Goal: Information Seeking & Learning: Learn about a topic

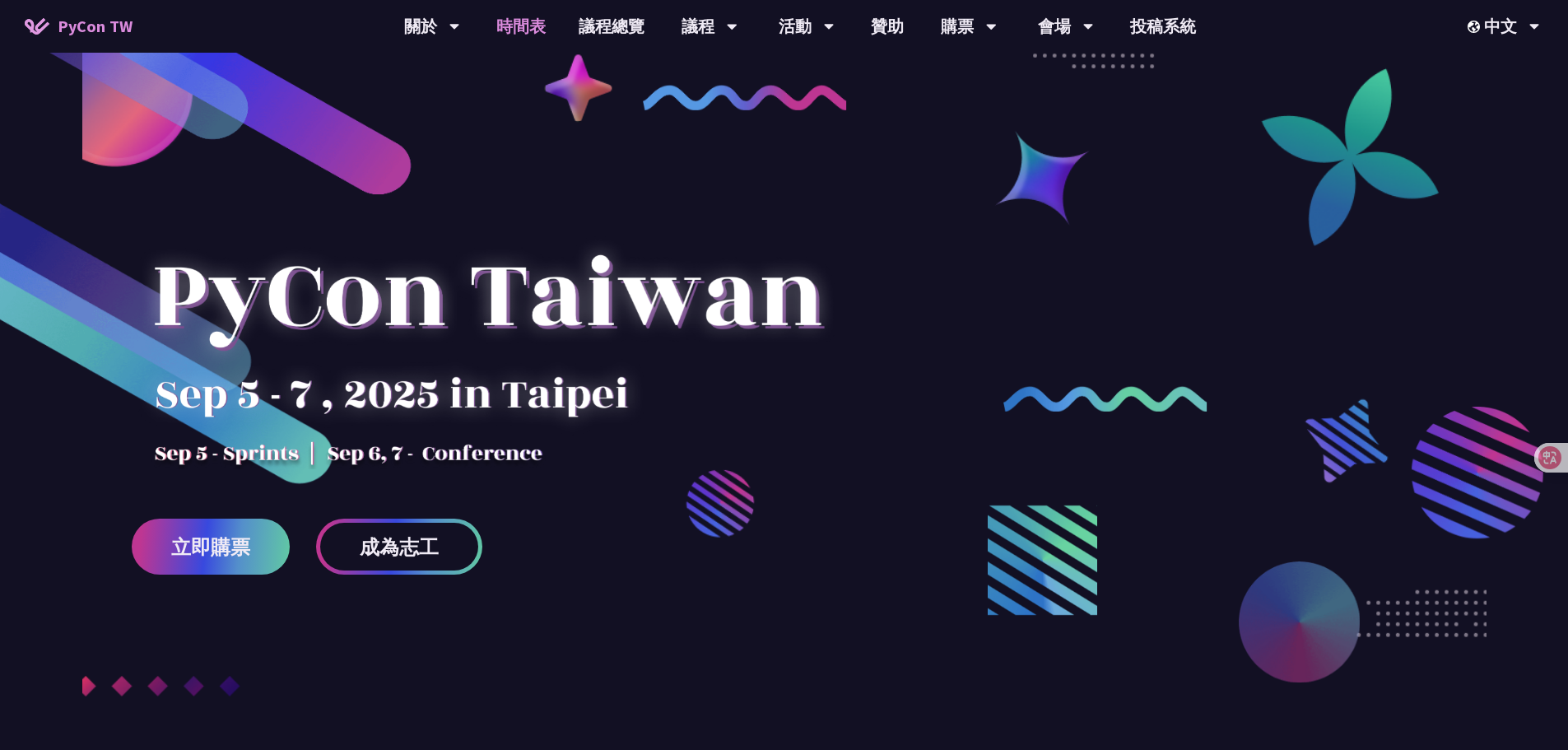
click at [501, 40] on link "時間表" at bounding box center [521, 26] width 83 height 52
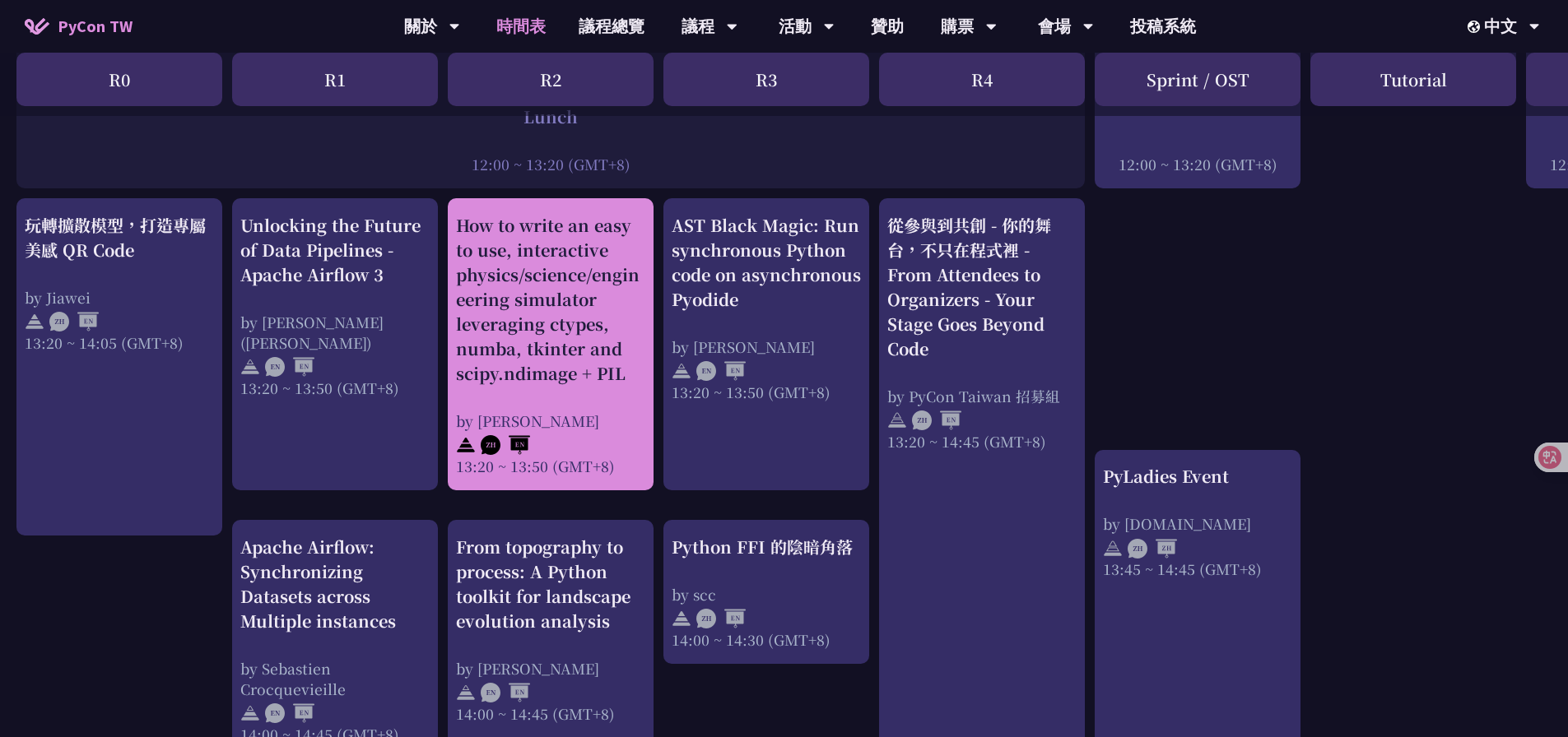
scroll to position [1317, 0]
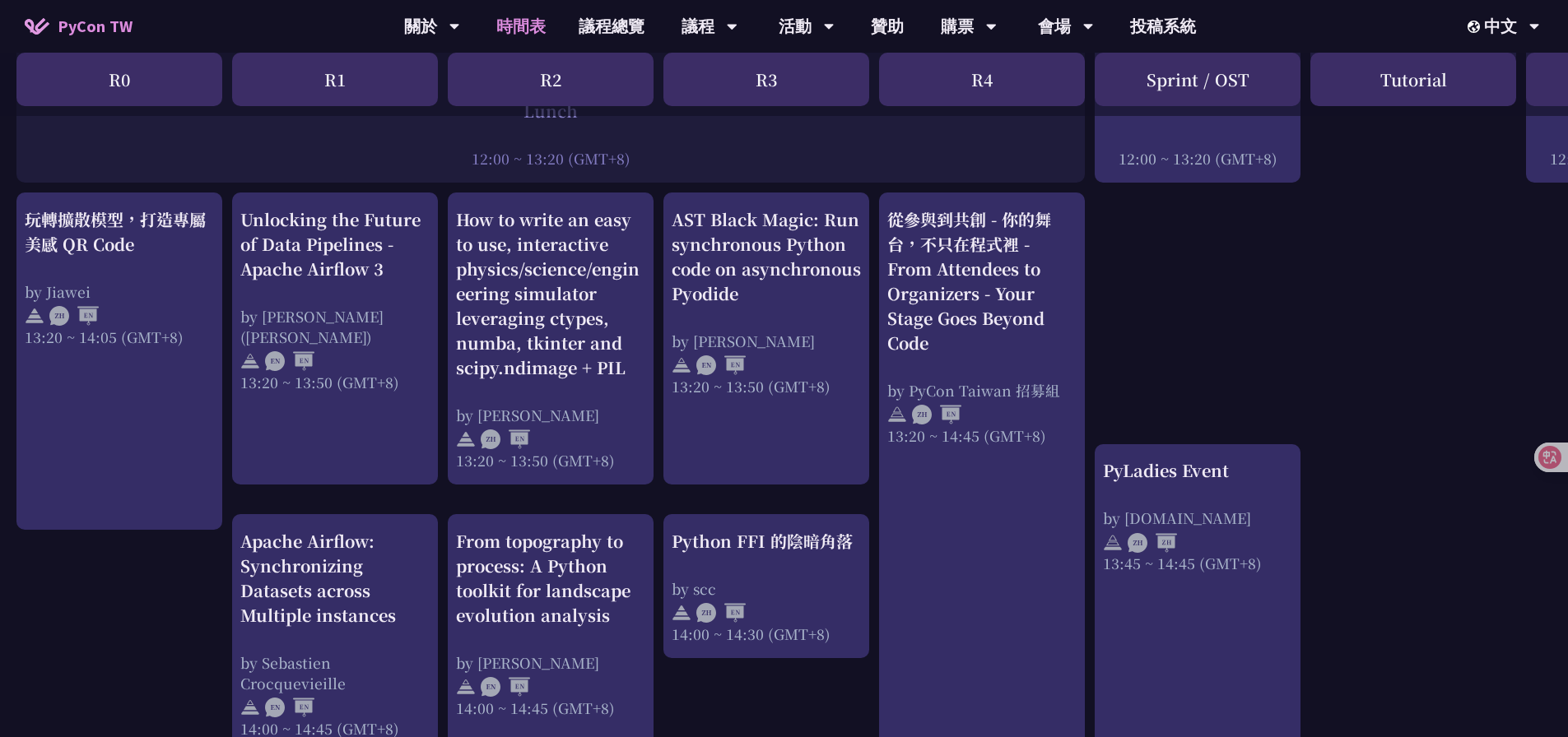
click at [1128, 379] on div "An Introduction to the GIL for Python Beginners: Disabling It in Python 3.13 an…" at bounding box center [874, 347] width 1749 height 2658
click at [1152, 358] on div "An Introduction to the GIL for Python Beginners: Disabling It in Python 3.13 an…" at bounding box center [874, 347] width 1749 height 2658
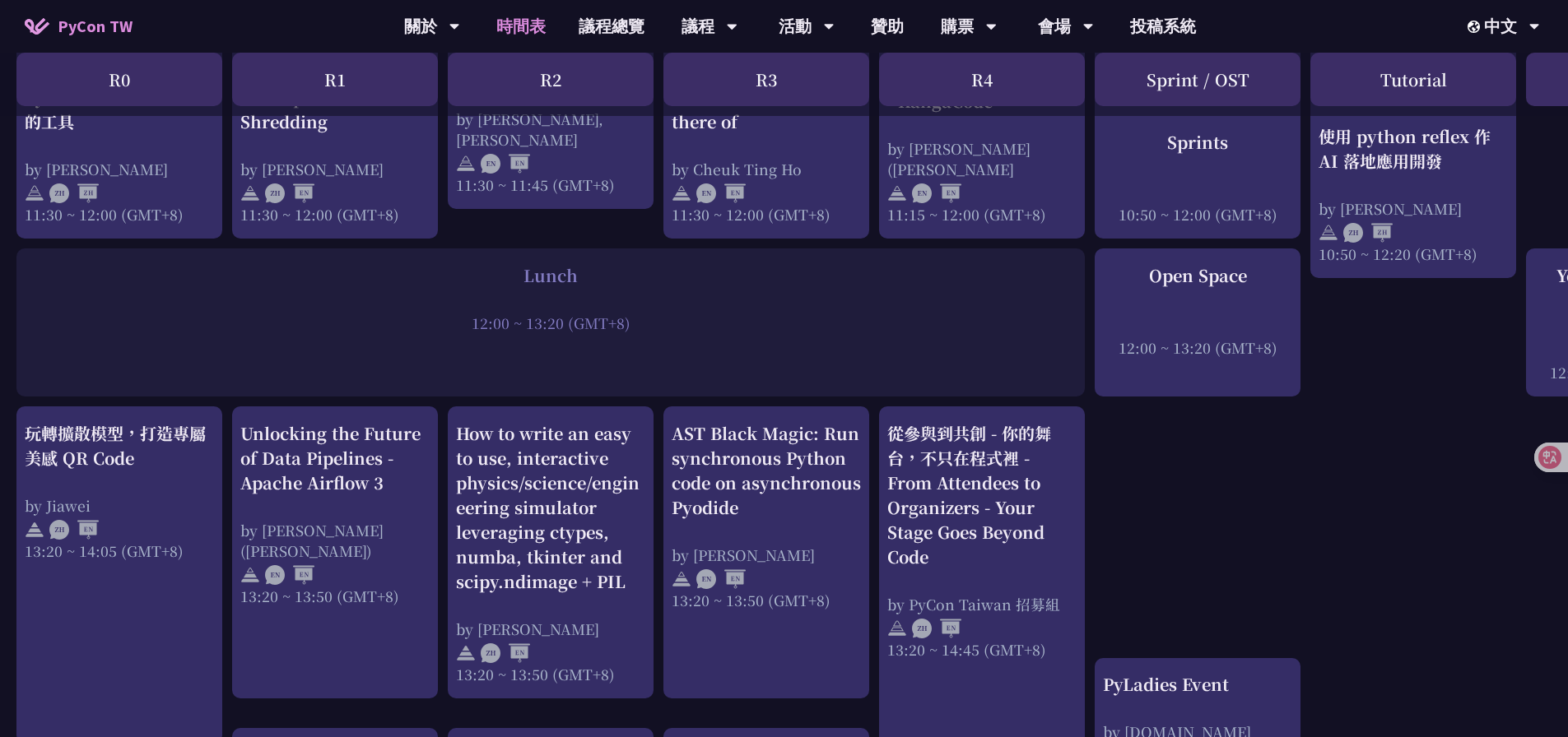
scroll to position [987, 0]
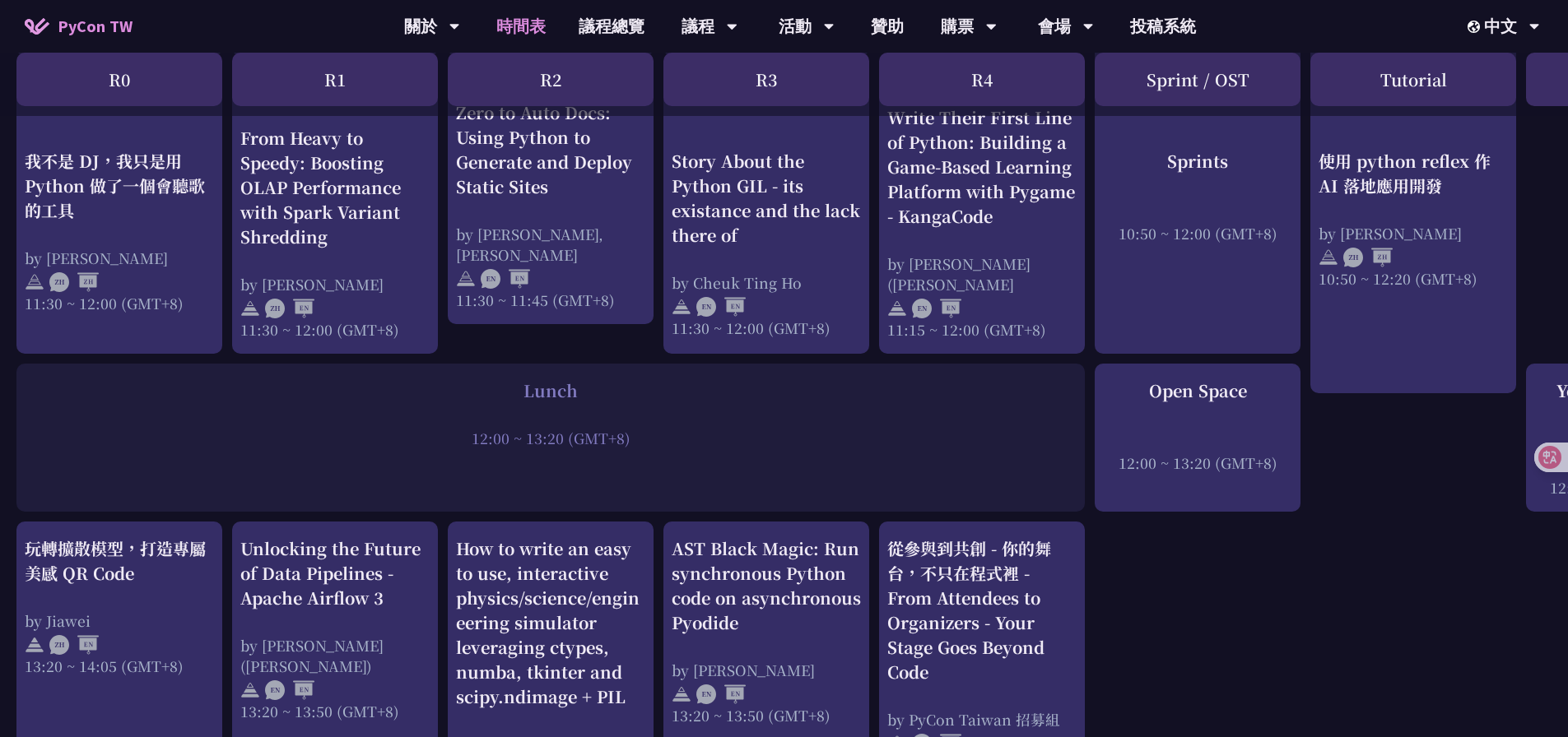
click at [999, 445] on div "12:00 ~ 13:20 (GMT+8)" at bounding box center [550, 438] width 1052 height 20
click at [1149, 555] on div "An Introduction to the GIL for Python Beginners: Disabling It in Python 3.13 an…" at bounding box center [874, 676] width 1749 height 2658
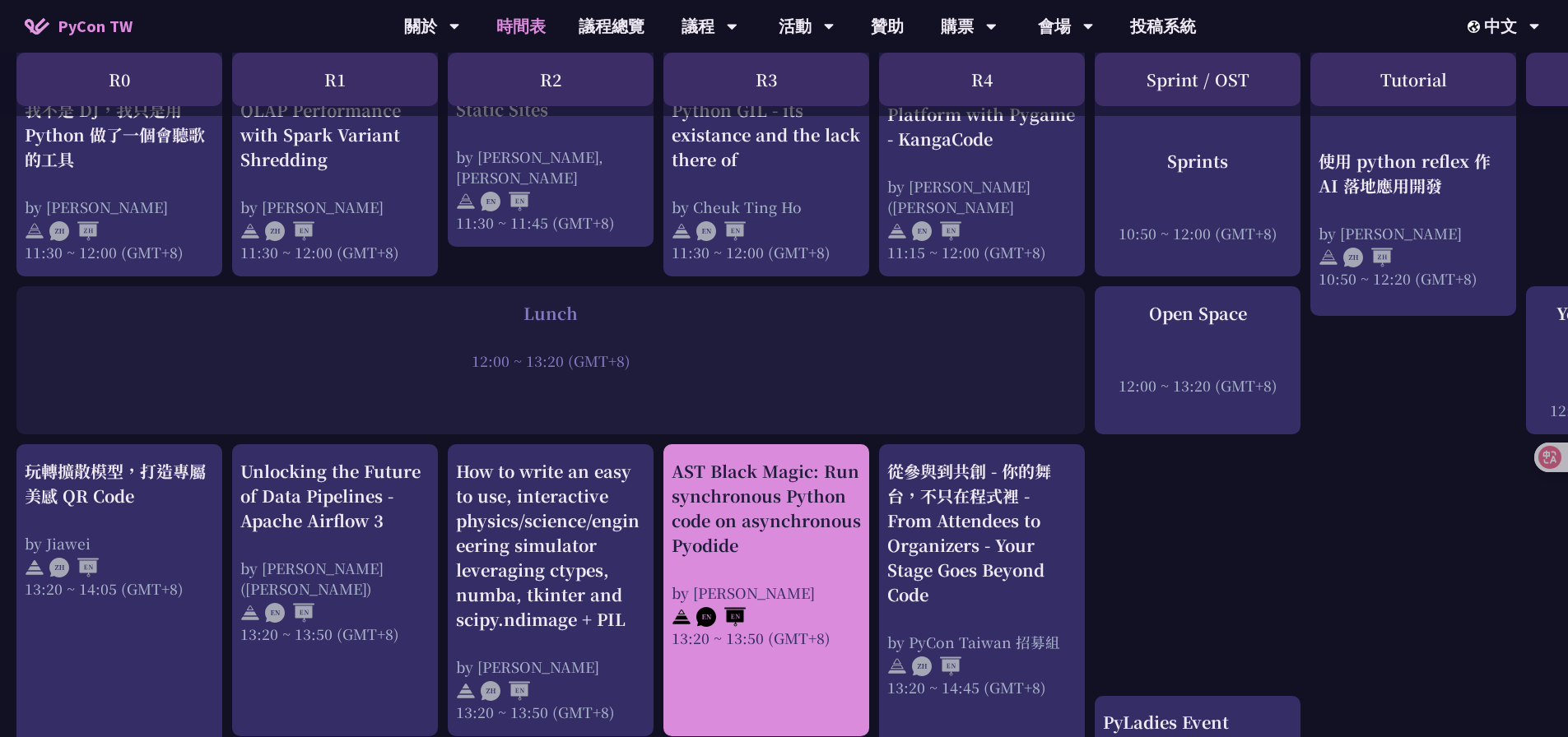
scroll to position [1070, 0]
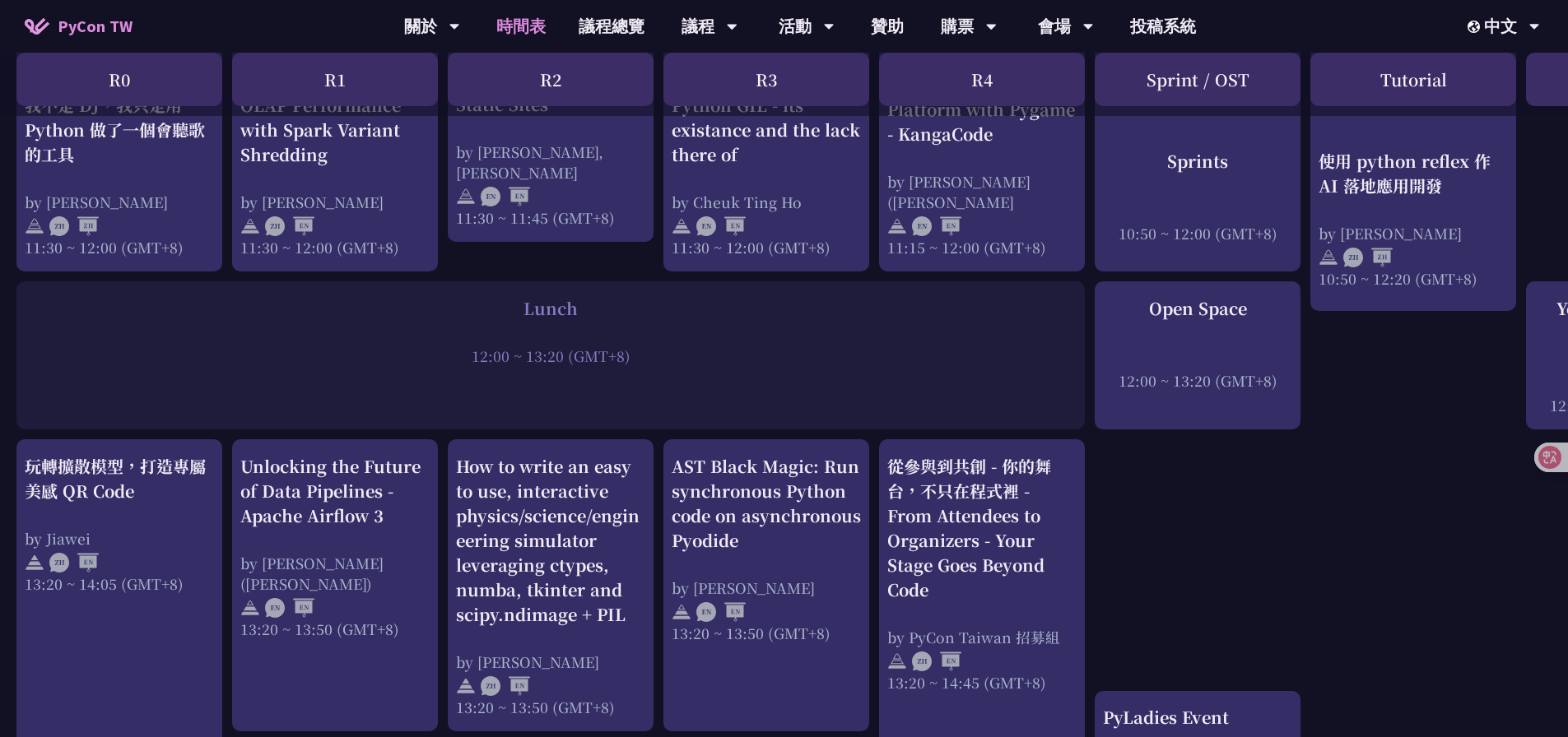
click at [666, 376] on div "Lunch 12:00 ~ 13:20 (GMT+8)" at bounding box center [550, 356] width 1068 height 148
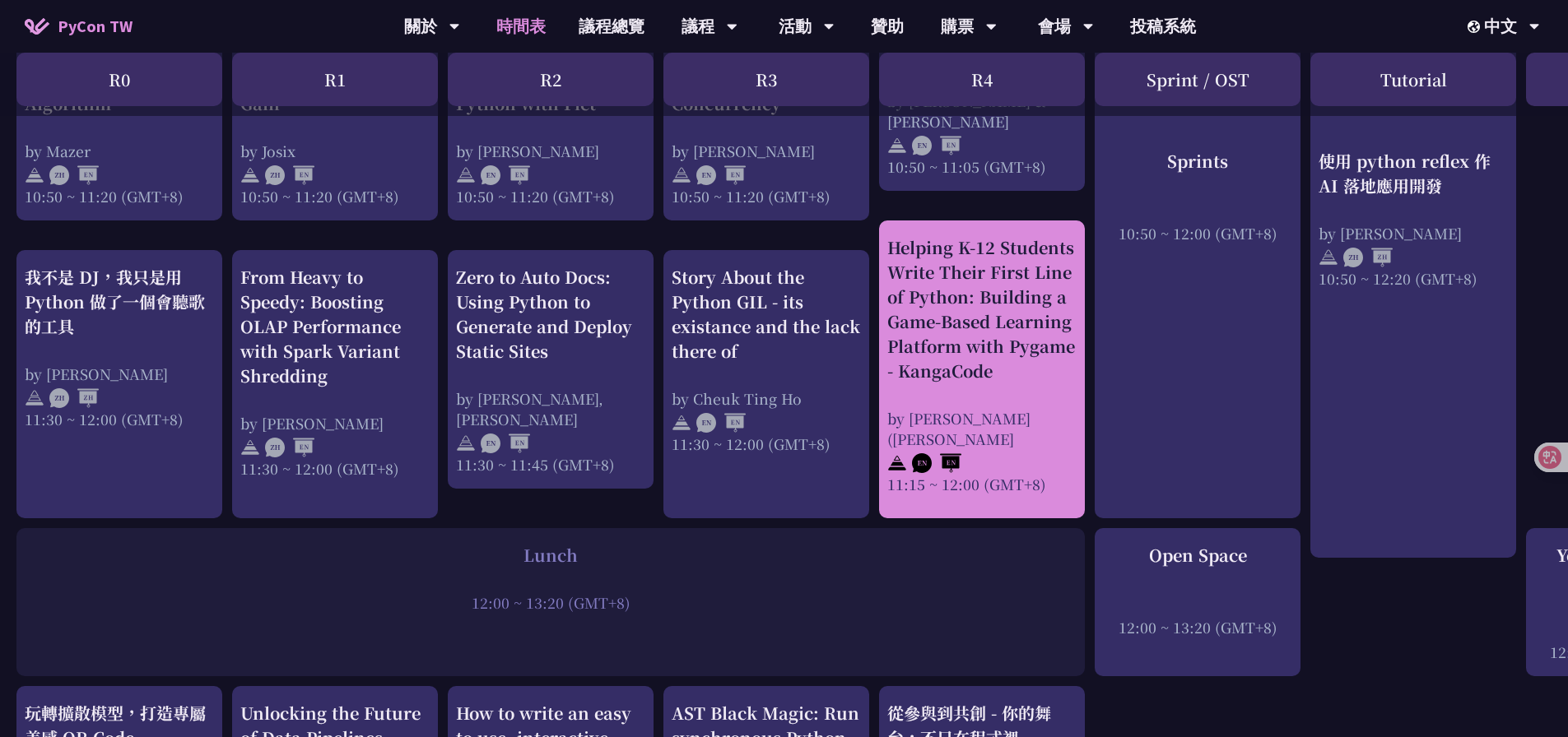
scroll to position [906, 0]
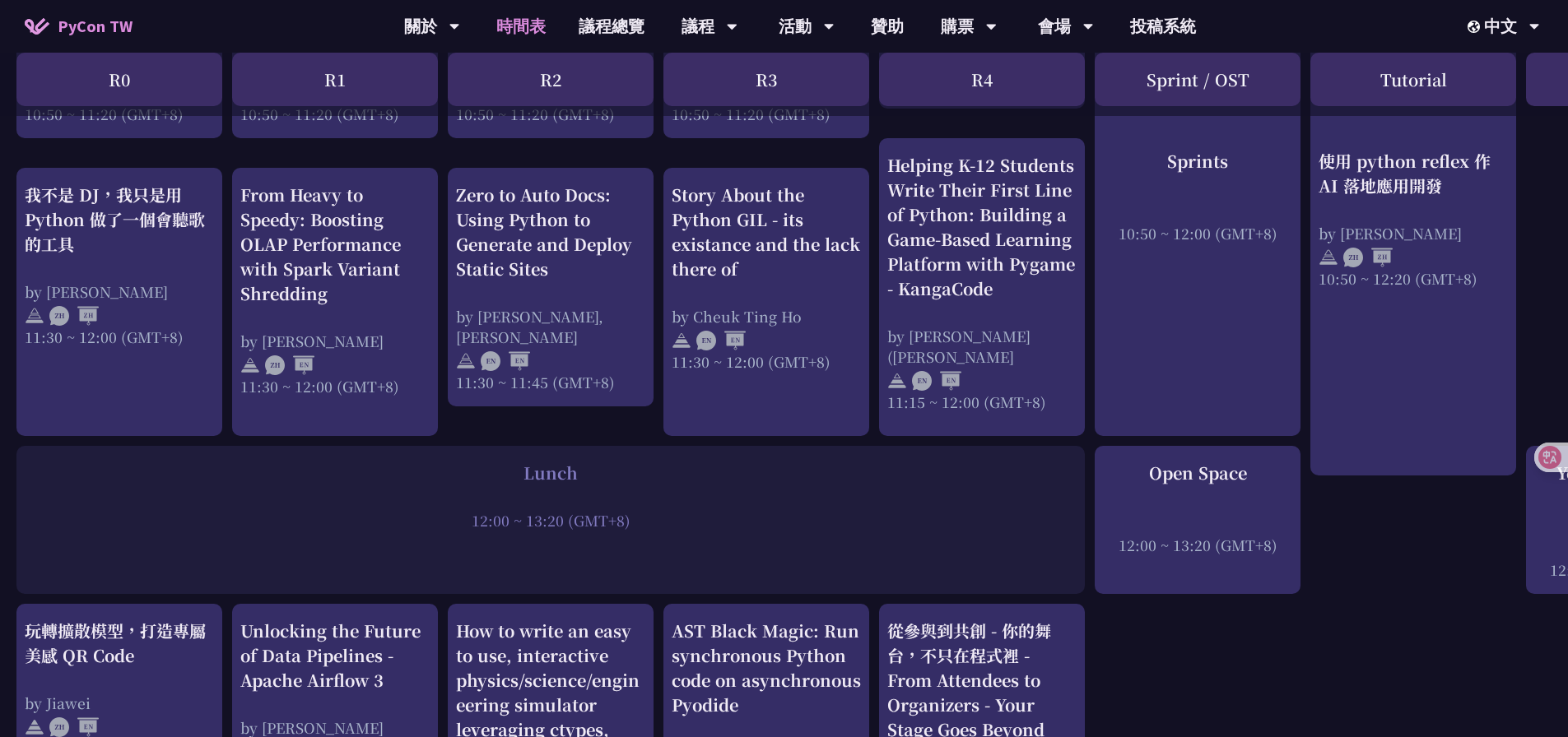
click at [1011, 534] on div "Lunch 12:00 ~ 13:20 (GMT+8)" at bounding box center [550, 521] width 1068 height 148
click at [1014, 527] on div "12:00 ~ 13:20 (GMT+8)" at bounding box center [550, 521] width 1052 height 20
drag, startPoint x: 593, startPoint y: 420, endPoint x: 584, endPoint y: 431, distance: 14.2
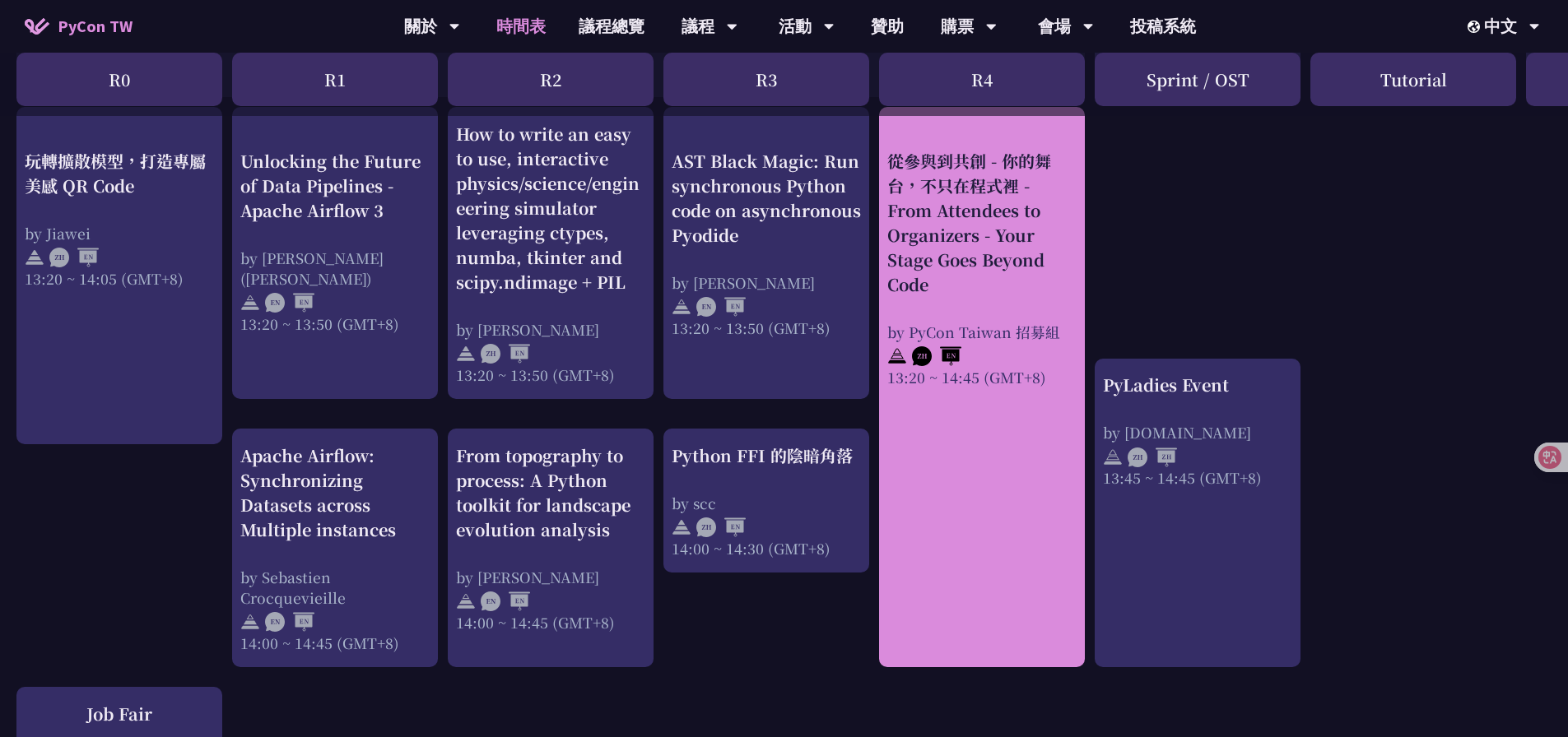
scroll to position [1399, 0]
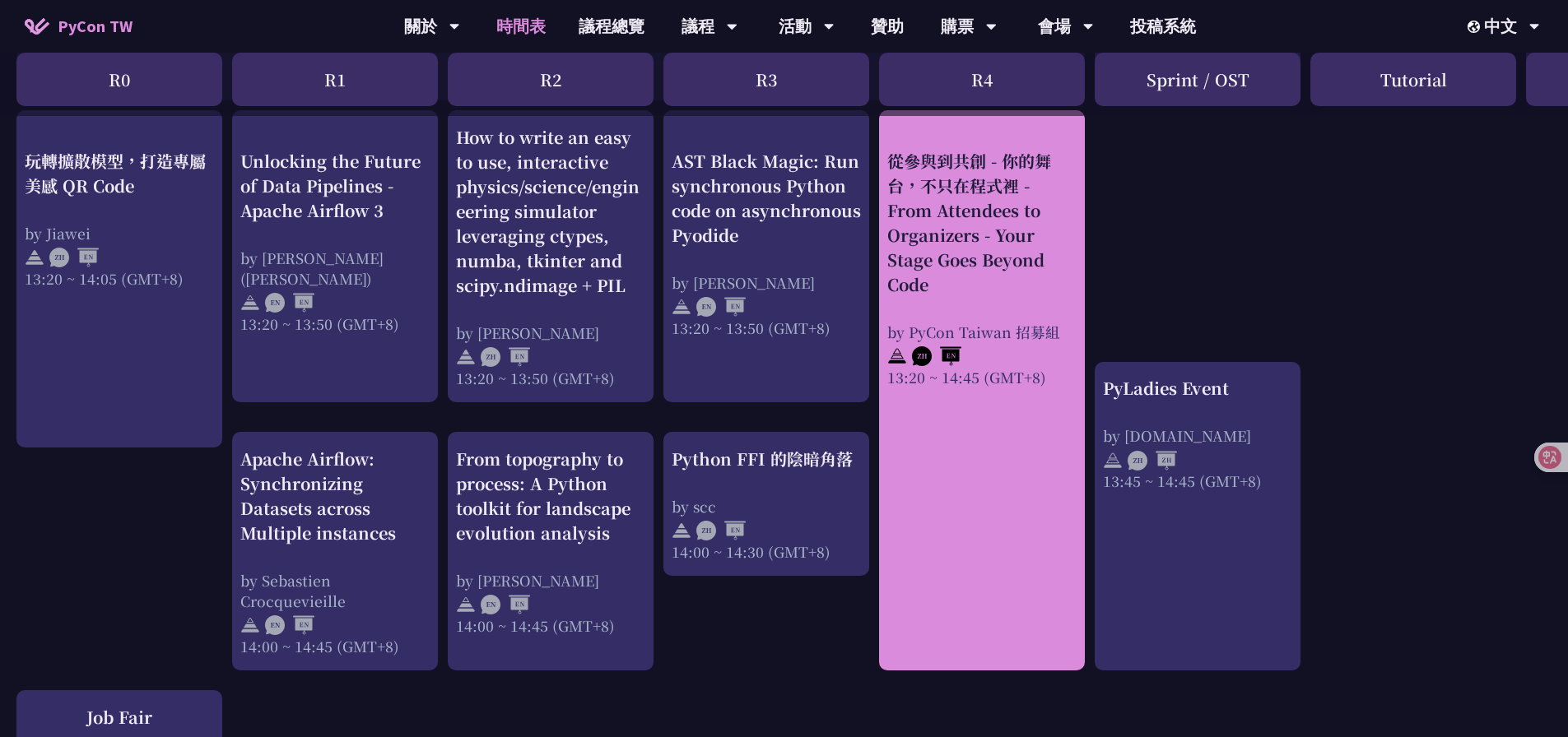
click at [979, 546] on div "從參與到共創 - 你的舞台，不只在程式裡 - From Attendees to Organizers - Your Stage Goes Beyond Co…" at bounding box center [982, 390] width 205 height 560
click at [978, 546] on div "從參與到共創 - 你的舞台，不只在程式裡 - From Attendees to Organizers - Your Stage Goes Beyond Co…" at bounding box center [982, 390] width 205 height 560
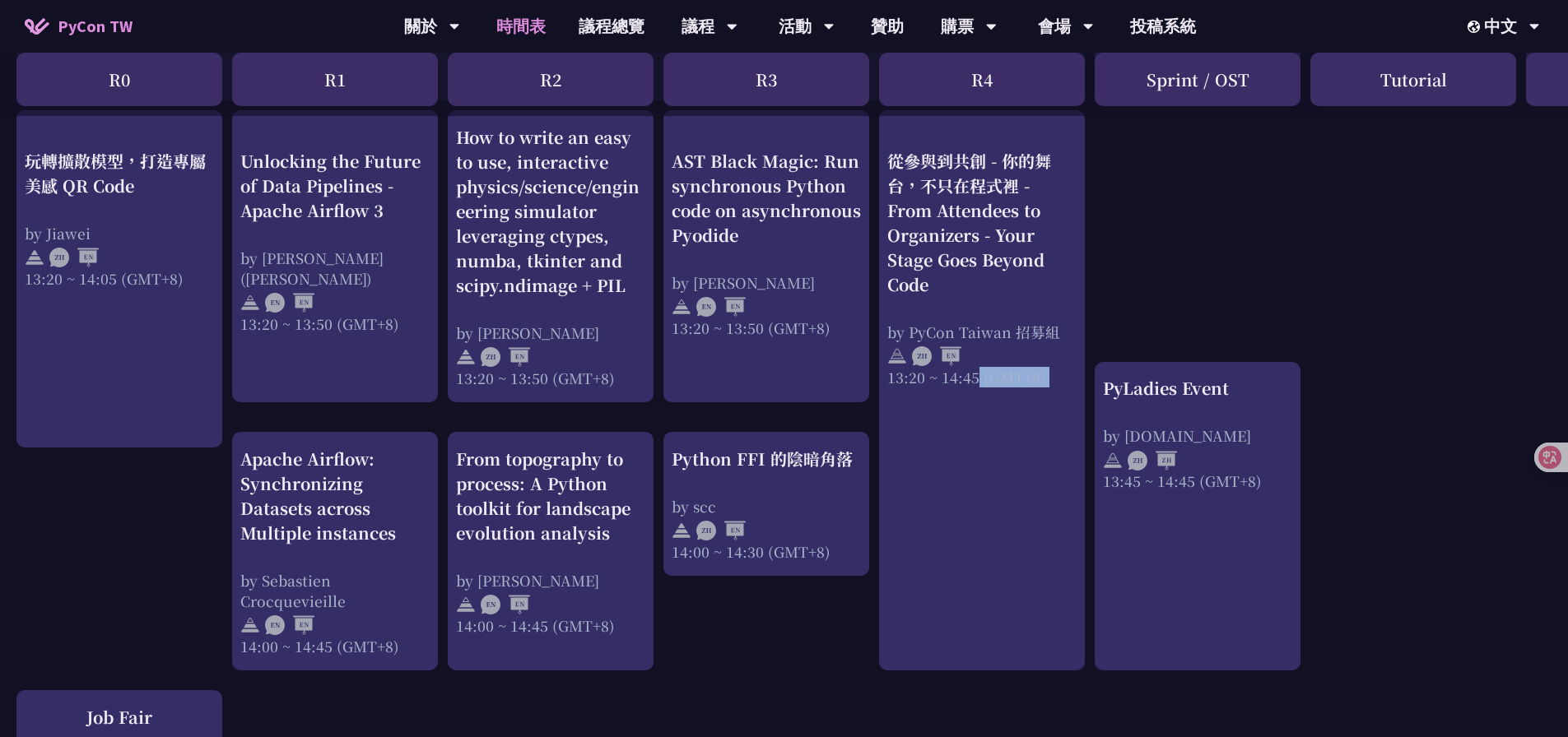
click at [838, 652] on div "An Introduction to the GIL for Python Beginners: Disabling It in Python 3.13 an…" at bounding box center [874, 265] width 1749 height 2658
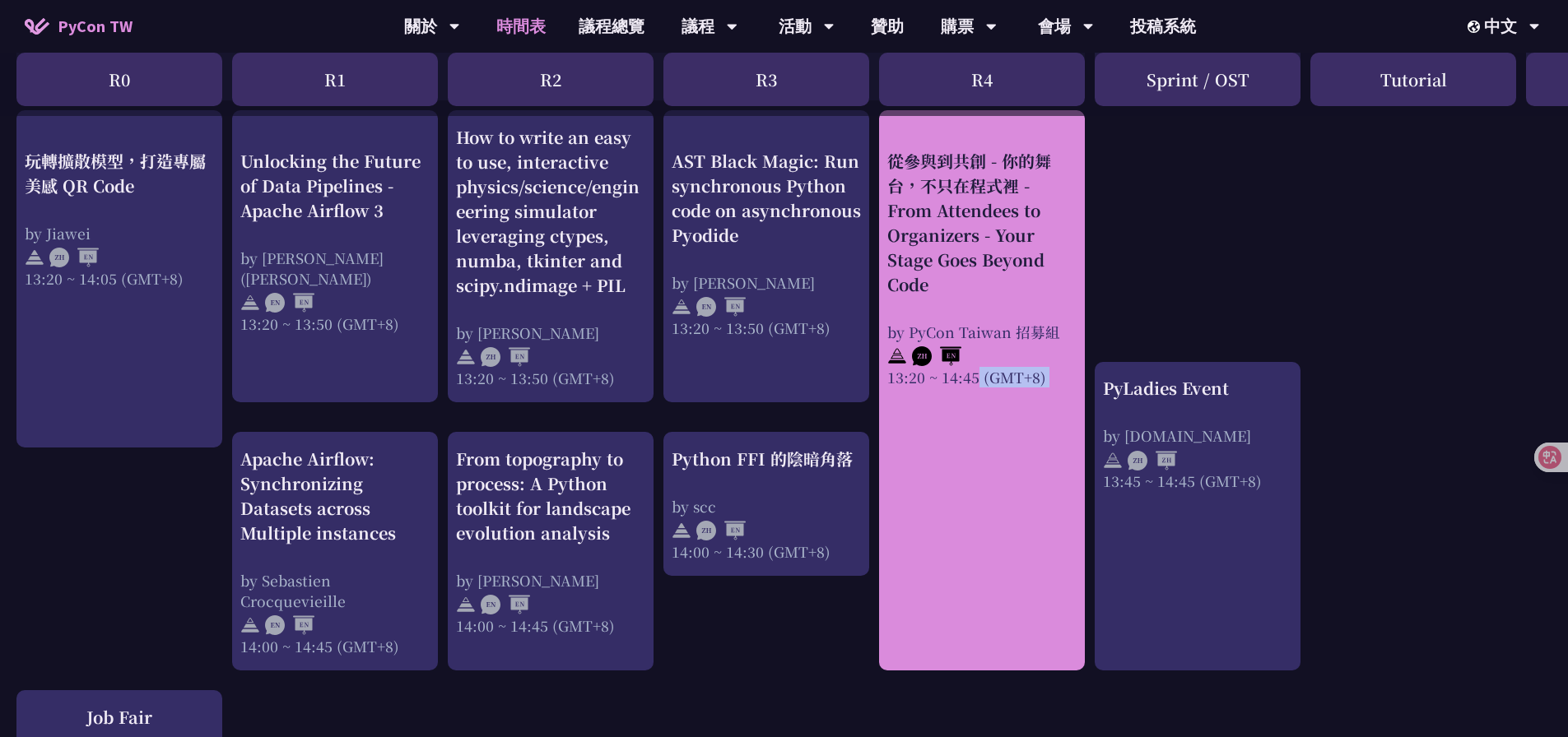
click at [949, 585] on div "從參與到共創 - 你的舞台，不只在程式裡 - From Attendees to Organizers - Your Stage Goes Beyond Co…" at bounding box center [982, 390] width 205 height 560
click at [939, 560] on div "從參與到共創 - 你的舞台，不只在程式裡 - From Attendees to Organizers - Your Stage Goes Beyond Co…" at bounding box center [982, 390] width 205 height 560
click at [966, 522] on div "從參與到共創 - 你的舞台，不只在程式裡 - From Attendees to Organizers - Your Stage Goes Beyond Co…" at bounding box center [982, 390] width 205 height 560
click at [965, 522] on div "從參與到共創 - 你的舞台，不只在程式裡 - From Attendees to Organizers - Your Stage Goes Beyond Co…" at bounding box center [982, 390] width 205 height 560
click at [959, 521] on div "從參與到共創 - 你的舞台，不只在程式裡 - From Attendees to Organizers - Your Stage Goes Beyond Co…" at bounding box center [982, 390] width 205 height 560
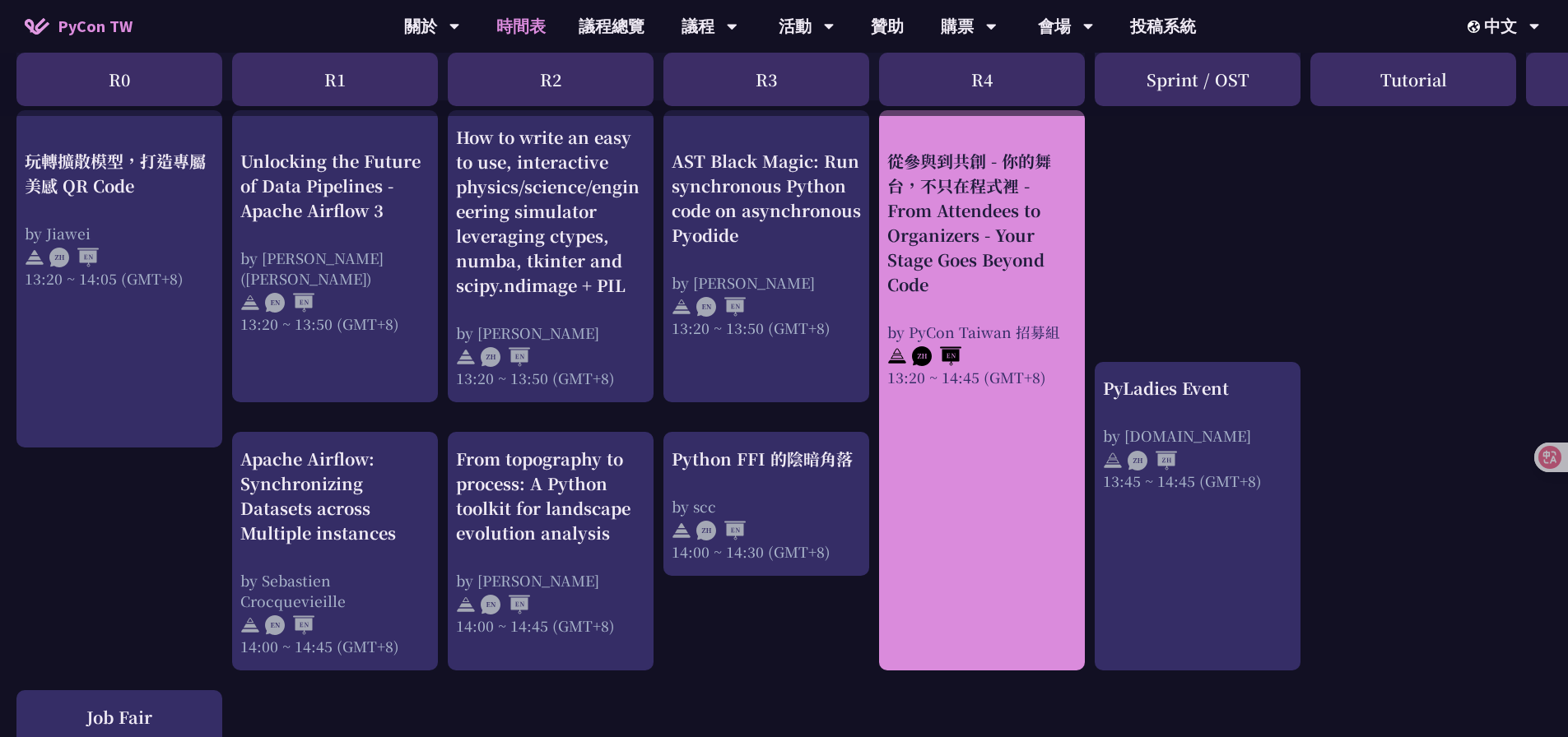
click at [961, 512] on div "從參與到共創 - 你的舞台，不只在程式裡 - From Attendees to Organizers - Your Stage Goes Beyond Co…" at bounding box center [982, 390] width 205 height 560
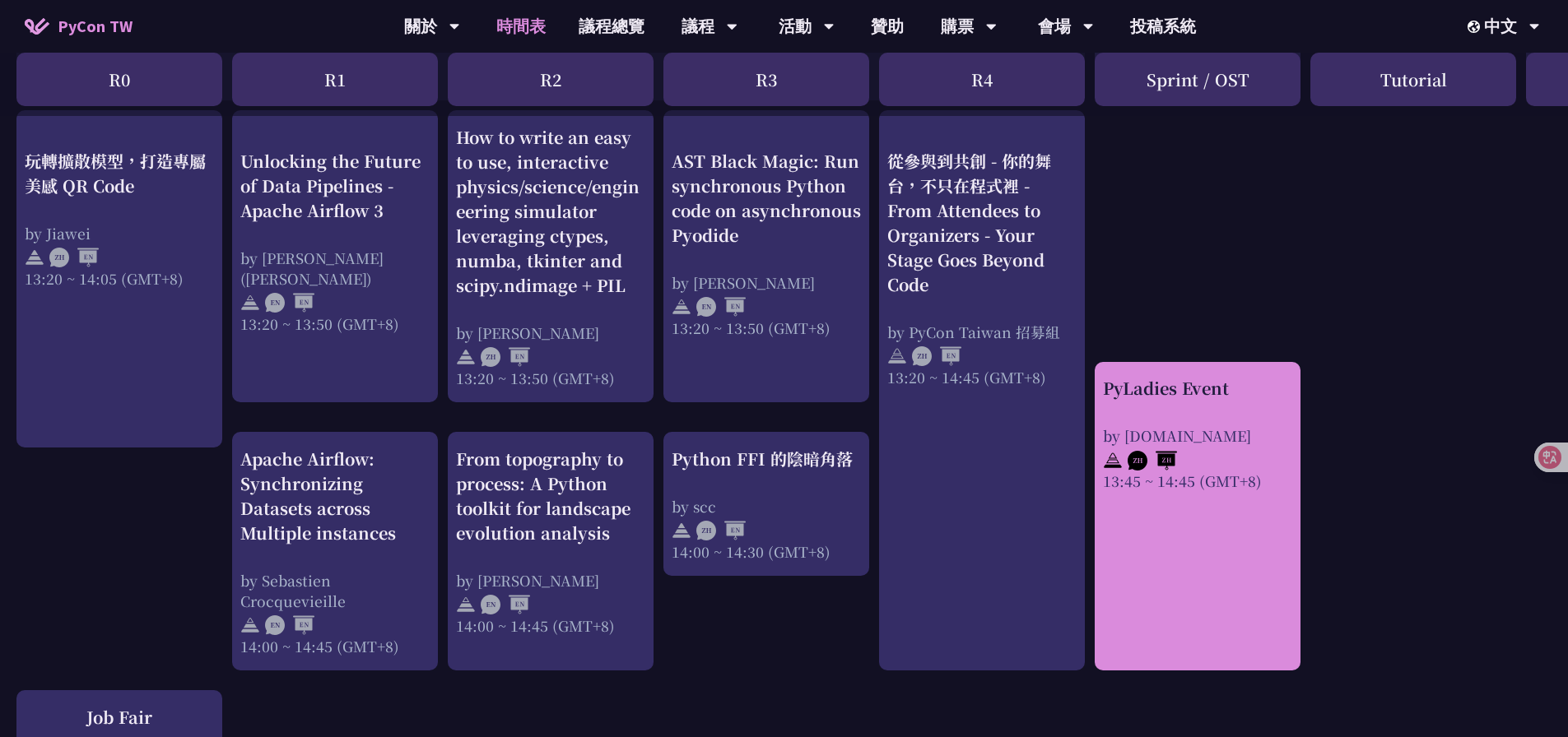
click at [1199, 580] on div "PyLadies Event by [DOMAIN_NAME] 13:45 ~ 14:45 (GMT+8)" at bounding box center [1198, 516] width 205 height 309
click at [1191, 581] on div "PyLadies Event by [DOMAIN_NAME] 13:45 ~ 14:45 (GMT+8)" at bounding box center [1198, 516] width 205 height 309
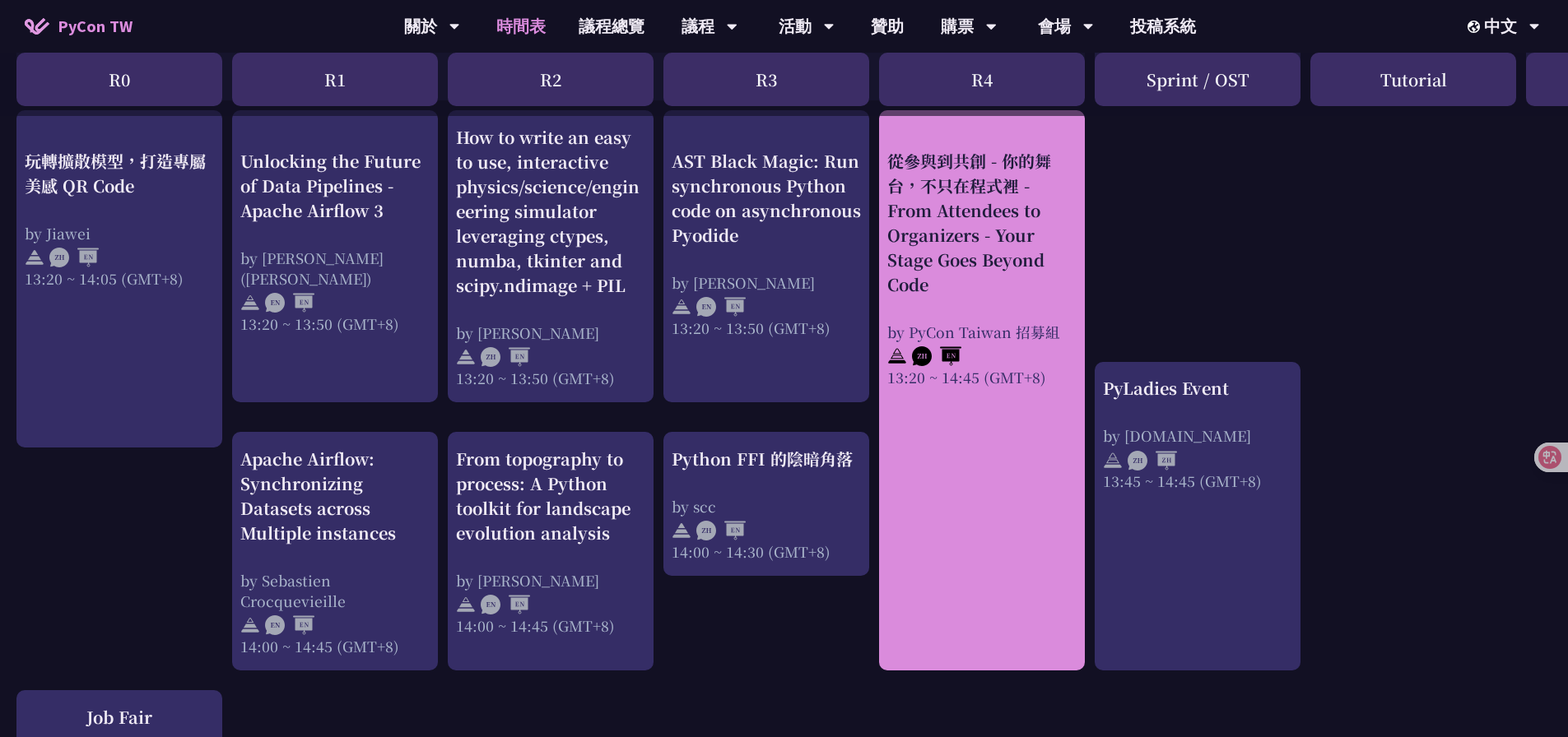
click at [919, 568] on div "從參與到共創 - 你的舞台，不只在程式裡 - From Attendees to Organizers - Your Stage Goes Beyond Co…" at bounding box center [982, 390] width 205 height 560
click at [953, 539] on div "從參與到共創 - 你的舞台，不只在程式裡 - From Attendees to Organizers - Your Stage Goes Beyond Co…" at bounding box center [982, 390] width 205 height 560
click at [992, 514] on div "從參與到共創 - 你的舞台，不只在程式裡 - From Attendees to Organizers - Your Stage Goes Beyond Co…" at bounding box center [982, 390] width 205 height 560
click at [1000, 250] on div "從參與到共創 - 你的舞台，不只在程式裡 - From Attendees to Organizers - Your Stage Goes Beyond Co…" at bounding box center [982, 223] width 190 height 148
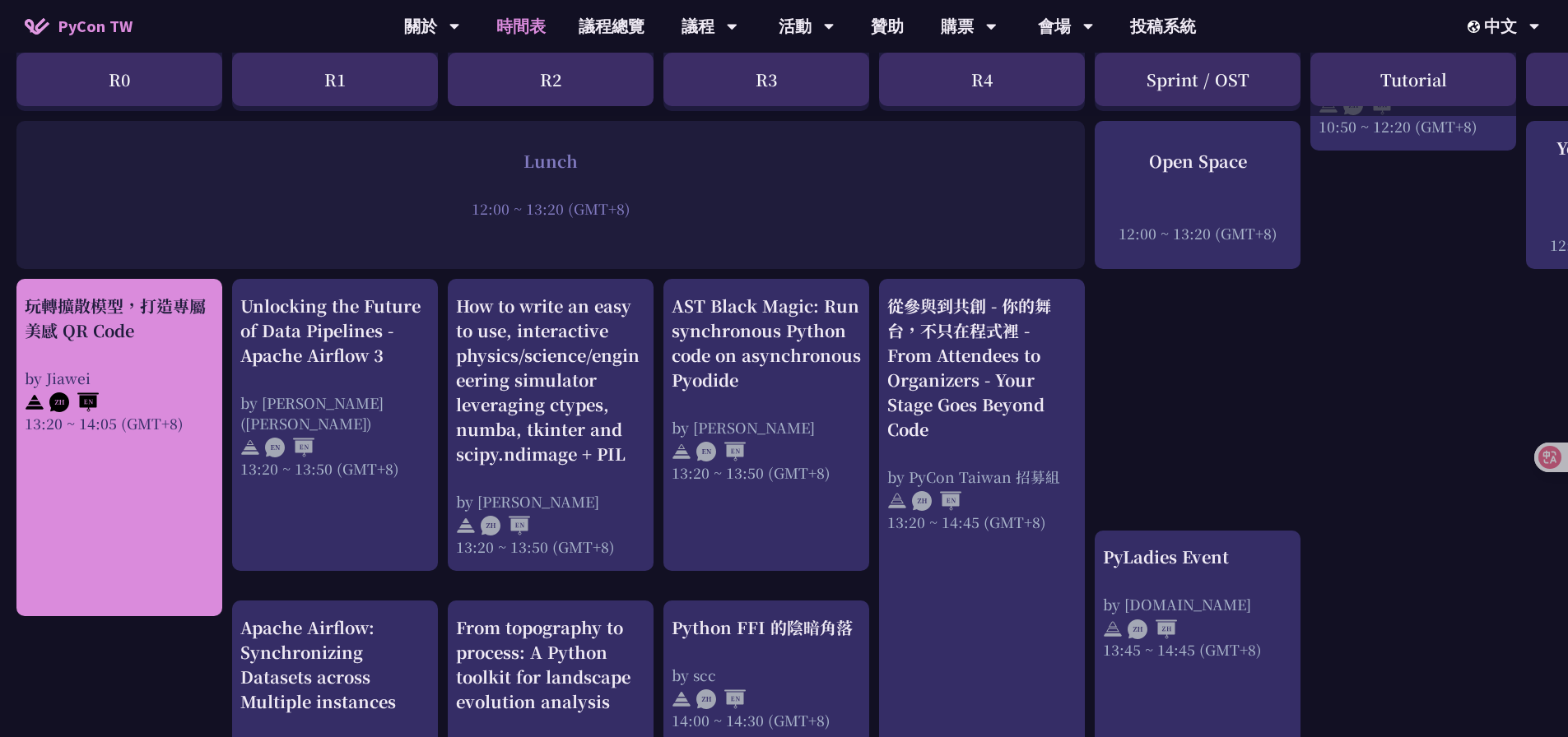
scroll to position [1235, 0]
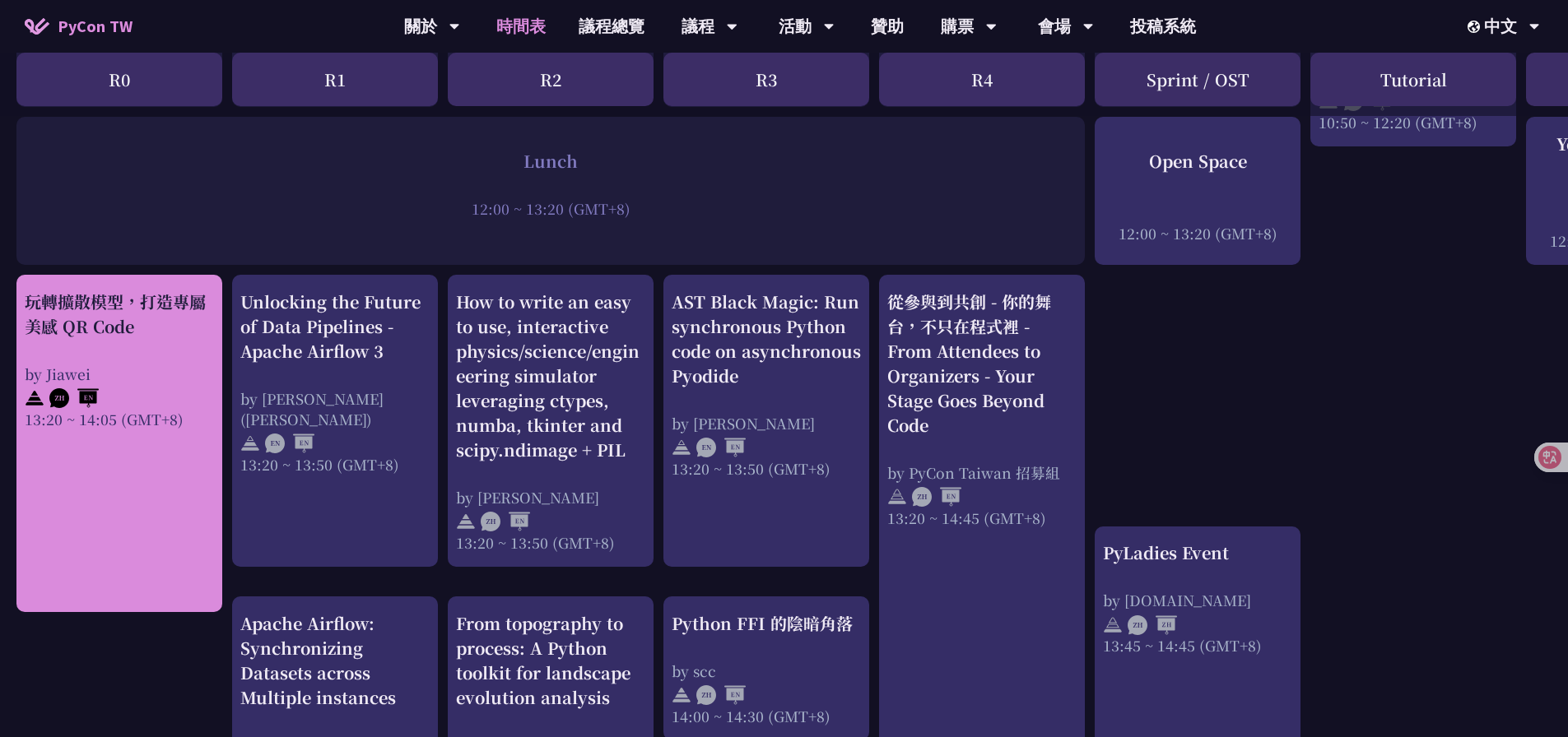
click at [133, 313] on div "玩轉擴散模型，打造專屬美感 QR Code" at bounding box center [119, 314] width 190 height 50
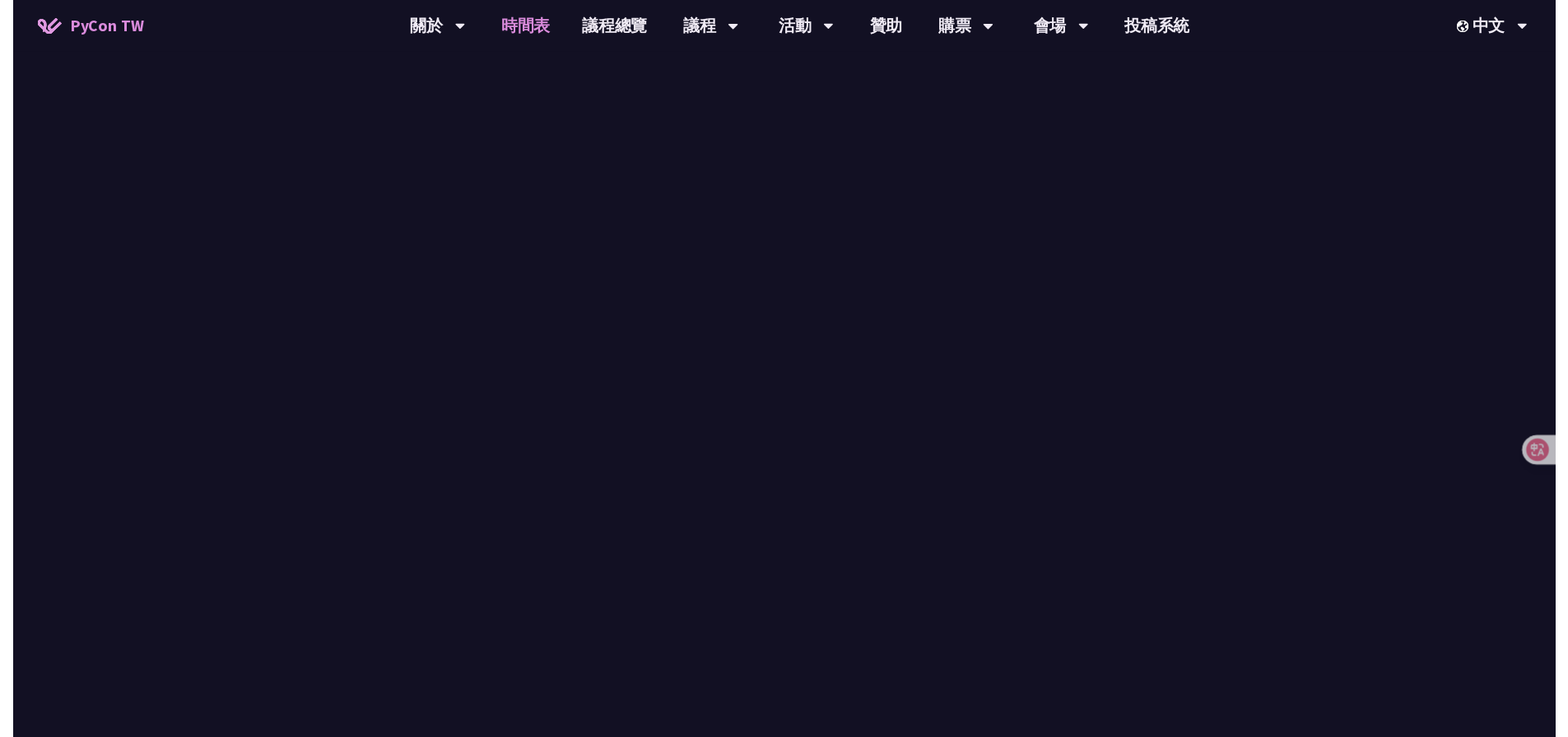
scroll to position [1235, 0]
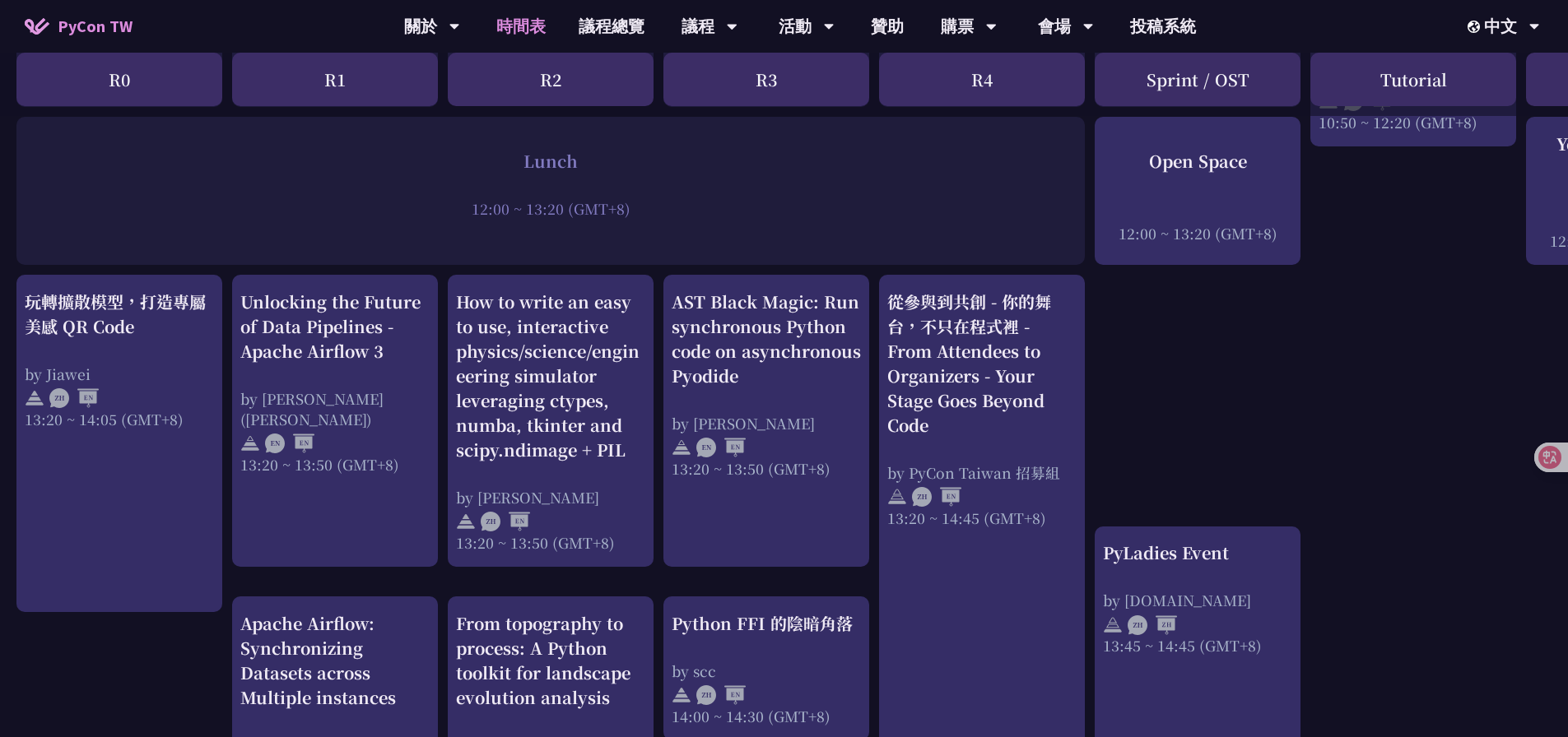
click at [1231, 391] on div "An Introduction to the GIL for Python Beginners: Disabling It in Python 3.13 an…" at bounding box center [874, 430] width 1749 height 2658
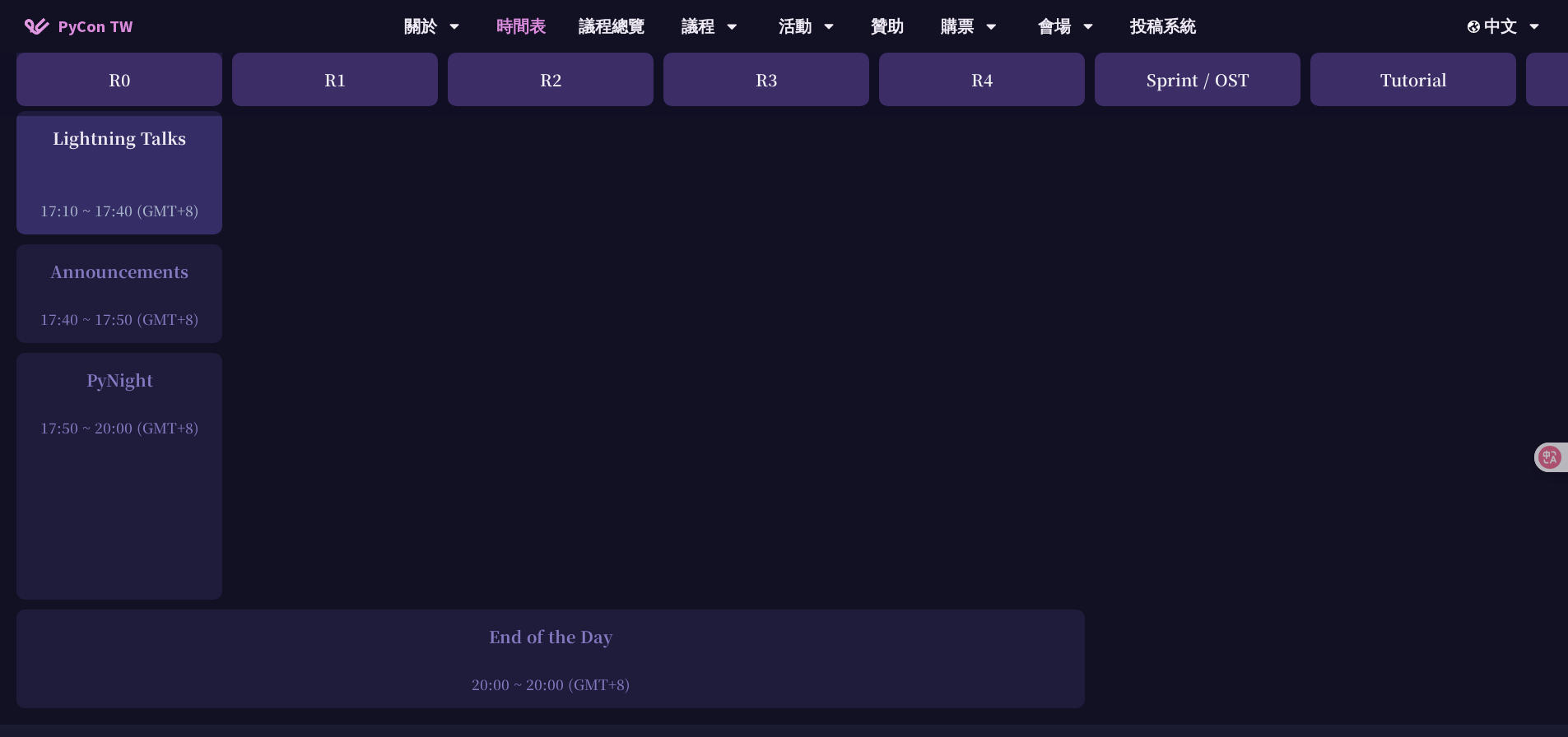
scroll to position [2470, 0]
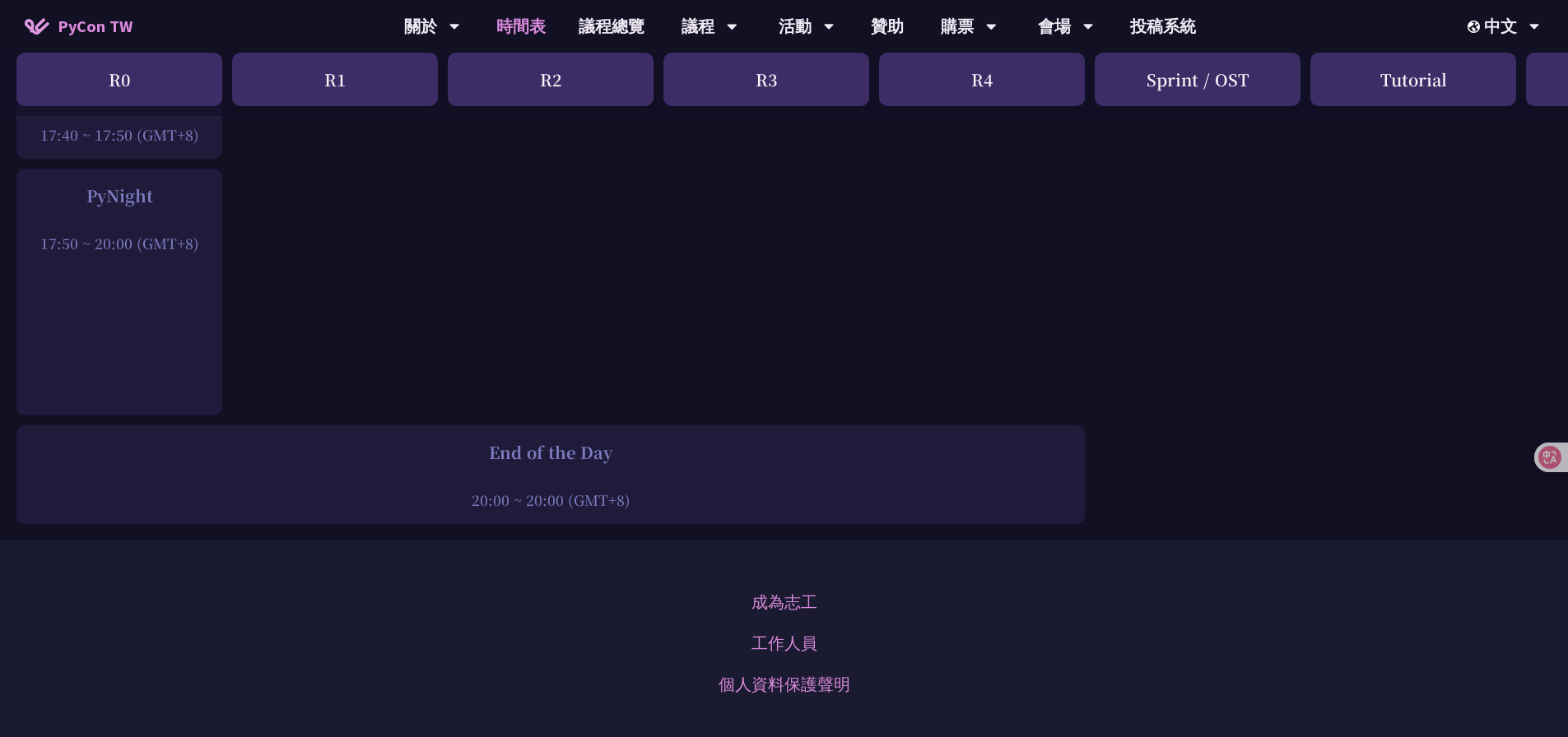
drag, startPoint x: 583, startPoint y: 368, endPoint x: 588, endPoint y: 382, distance: 14.9
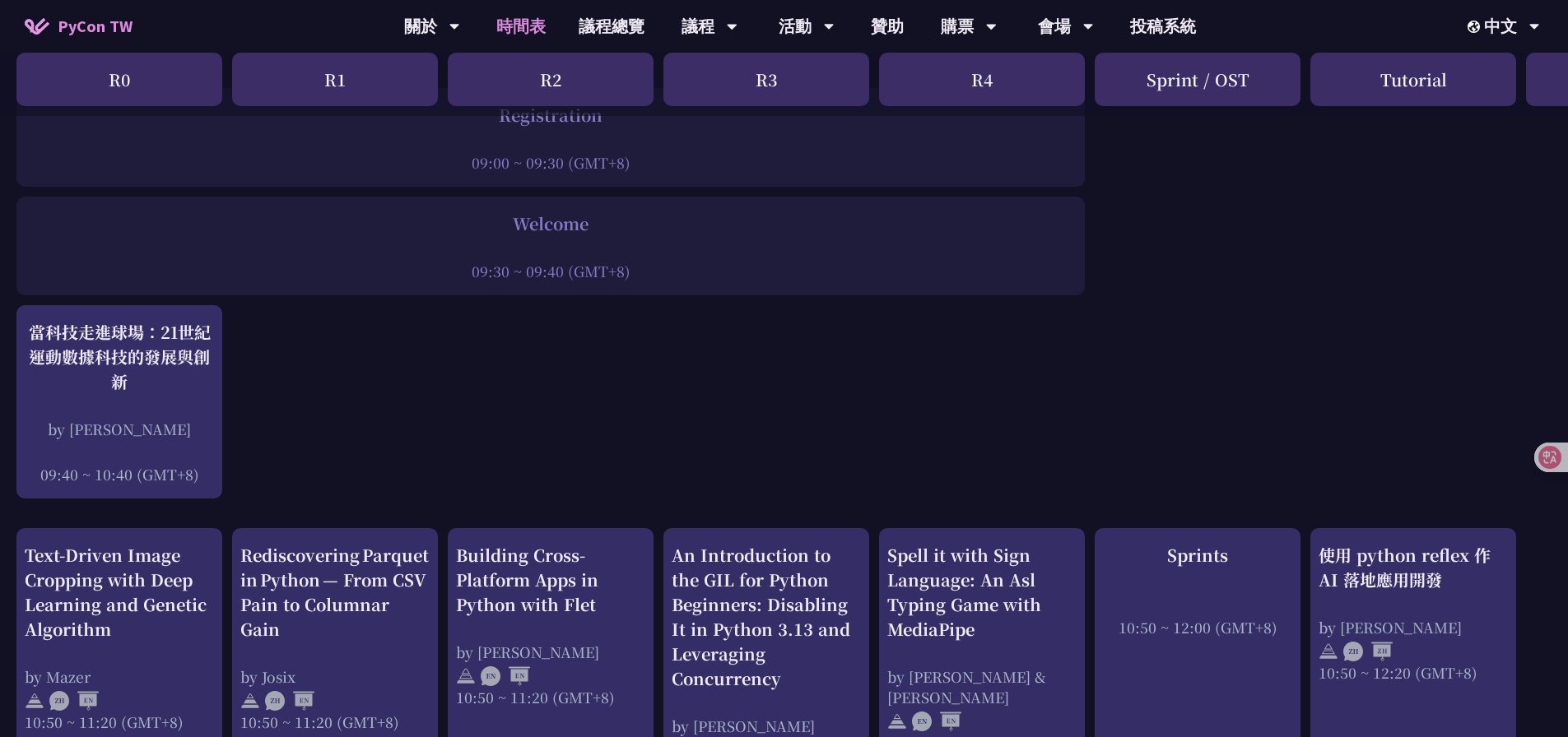
scroll to position [0, 0]
